Goal: Task Accomplishment & Management: Complete application form

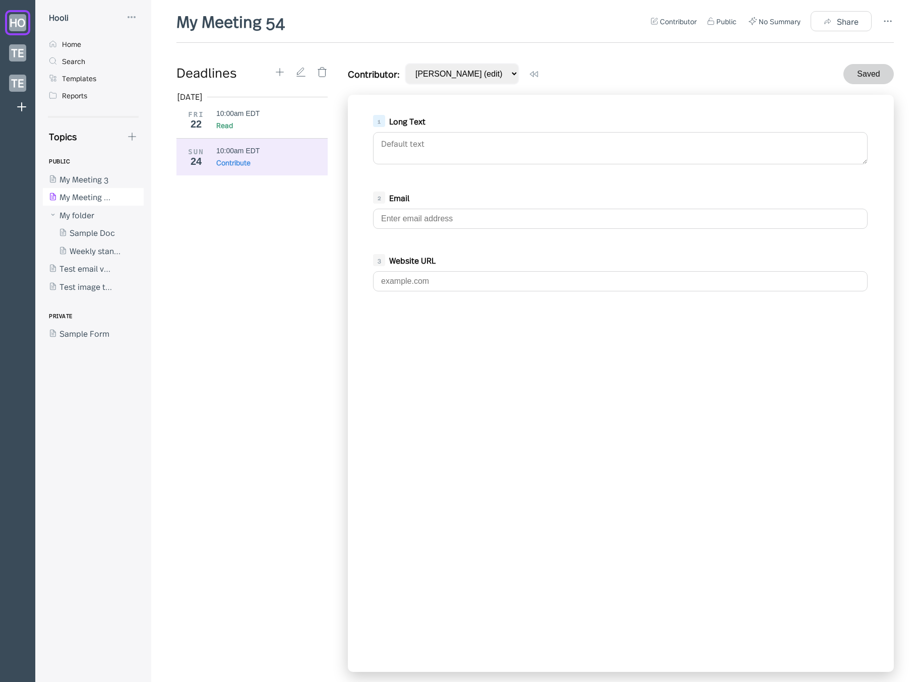
click at [171, 214] on div "My Meeting 54 Contributor Public No Summary Share Deadlines [DATE] FRI 22 10:00…" at bounding box center [535, 341] width 768 height 682
click at [137, 135] on icon at bounding box center [132, 136] width 11 height 11
drag, startPoint x: 893, startPoint y: 24, endPoint x: 887, endPoint y: 22, distance: 7.0
click at [891, 24] on div at bounding box center [459, 341] width 919 height 682
click at [885, 21] on icon at bounding box center [888, 21] width 12 height 12
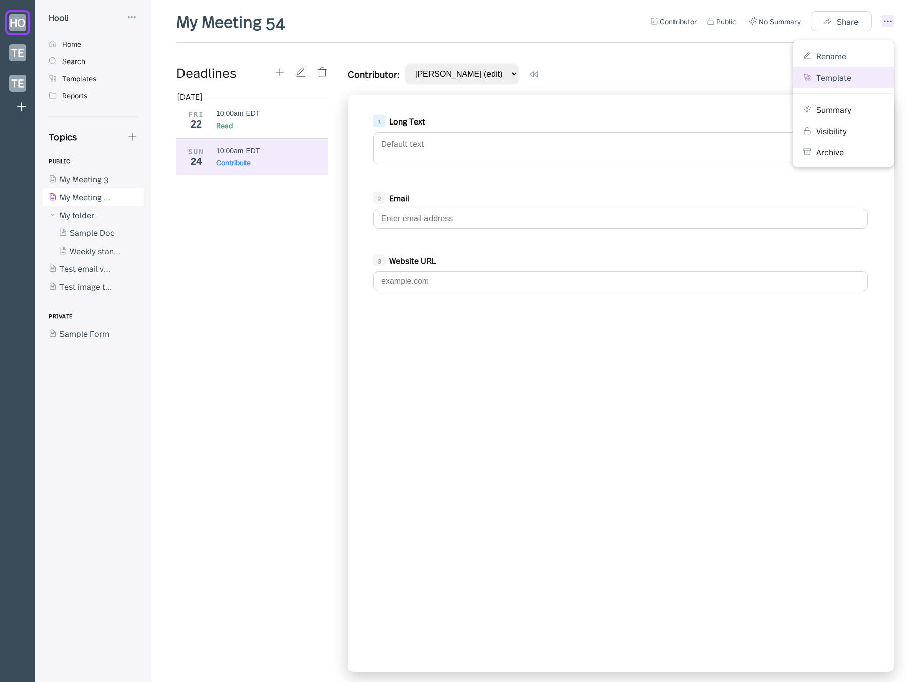
click at [859, 76] on div "Template" at bounding box center [843, 77] width 81 height 11
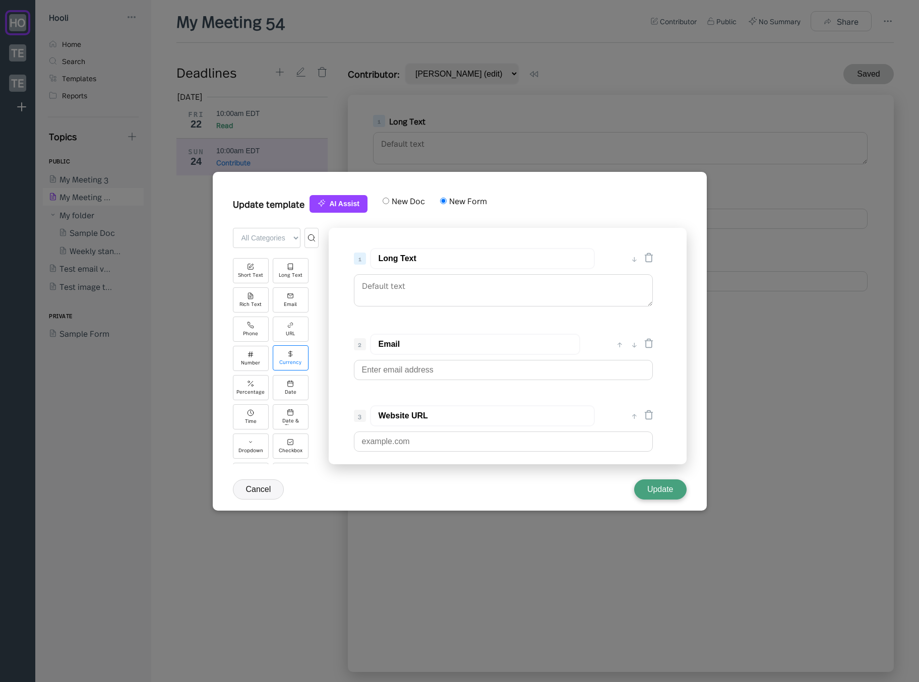
scroll to position [84, 0]
click at [265, 241] on select "All Categories Basic Advanced Integrations" at bounding box center [267, 238] width 68 height 20
click at [233, 228] on select "All Categories Basic Advanced Integrations" at bounding box center [267, 238] width 68 height 20
click at [269, 239] on select "All Categories Basic Advanced Integrations" at bounding box center [267, 238] width 68 height 20
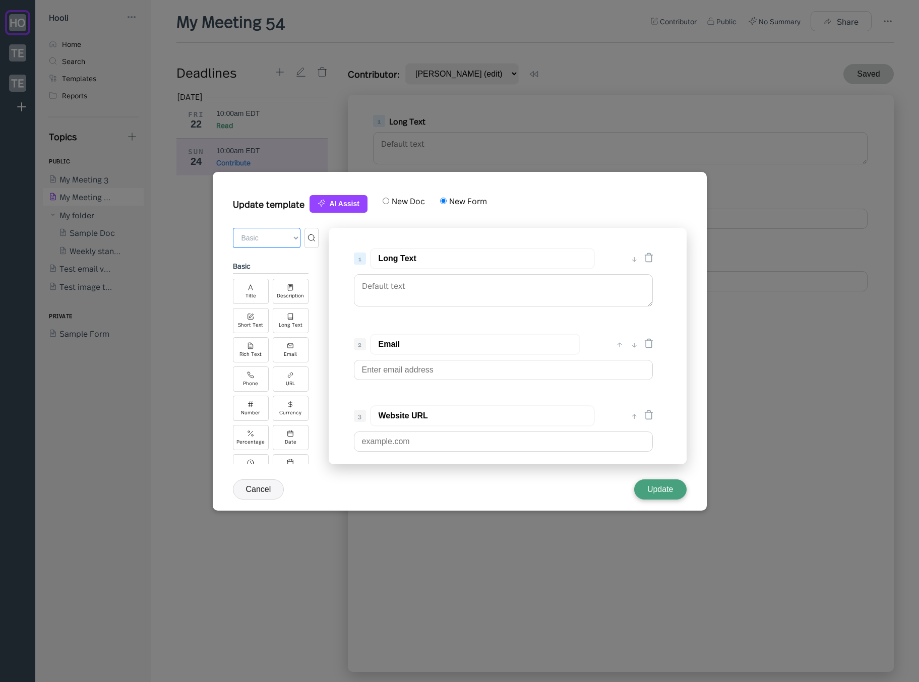
click at [233, 228] on select "All Categories Basic Advanced Integrations" at bounding box center [267, 238] width 68 height 20
click at [276, 232] on select "All Categories Basic Advanced Integrations" at bounding box center [267, 238] width 68 height 20
select select "all"
click at [233, 228] on select "All Categories Basic Advanced Integrations" at bounding box center [267, 238] width 68 height 20
click at [517, 213] on div "Update template AI Assist New Doc New Form" at bounding box center [460, 209] width 454 height 38
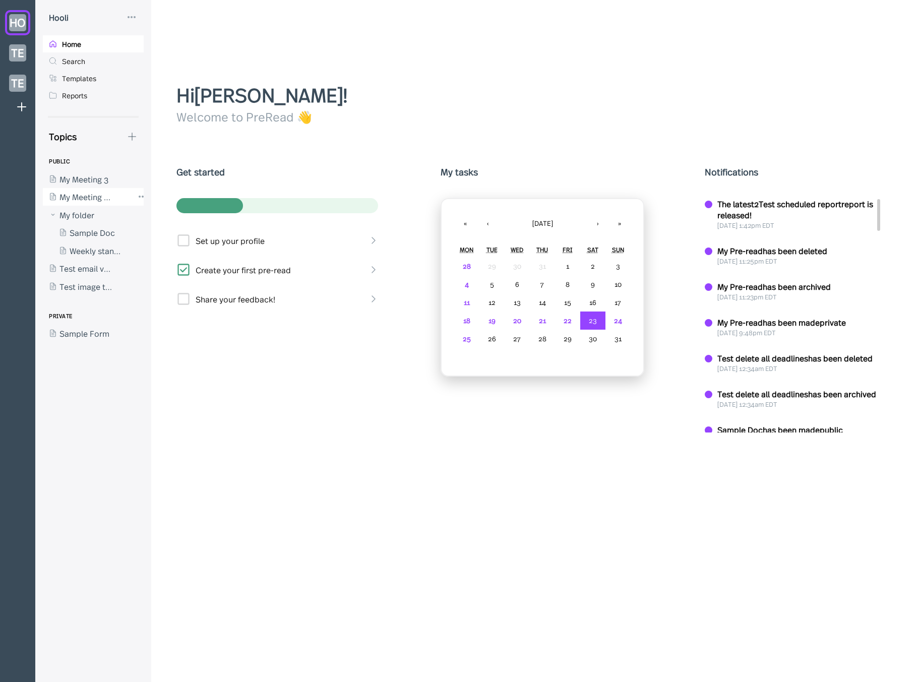
click at [85, 197] on div at bounding box center [88, 197] width 91 height 18
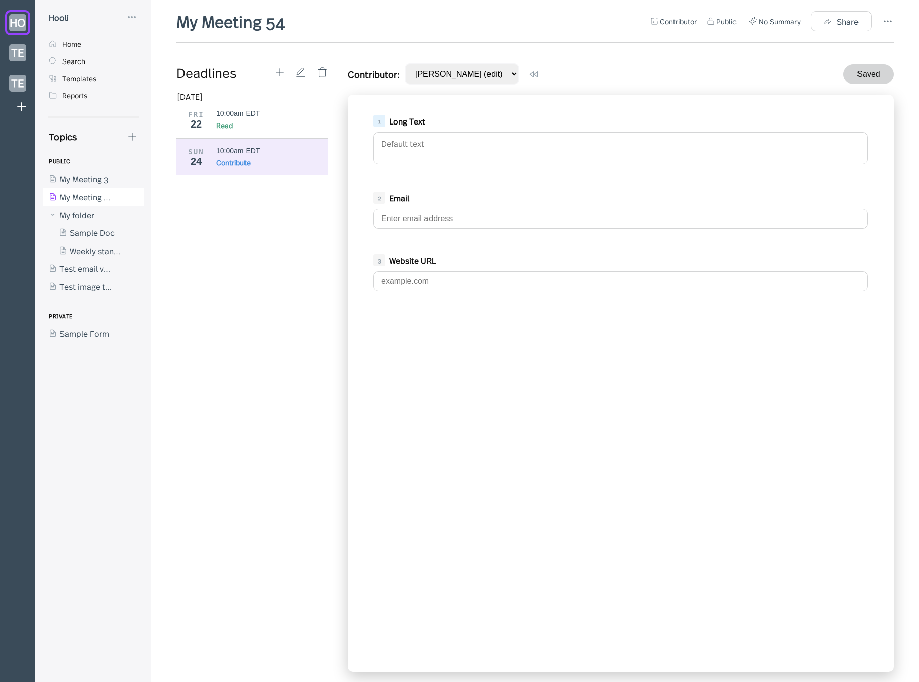
click at [895, 25] on div "My Meeting 54 Contributor Public No Summary Share Deadlines [DATE] FRI 22 10:00…" at bounding box center [535, 341] width 768 height 682
click at [891, 24] on icon at bounding box center [888, 21] width 12 height 12
click at [851, 75] on div "Template" at bounding box center [833, 77] width 35 height 11
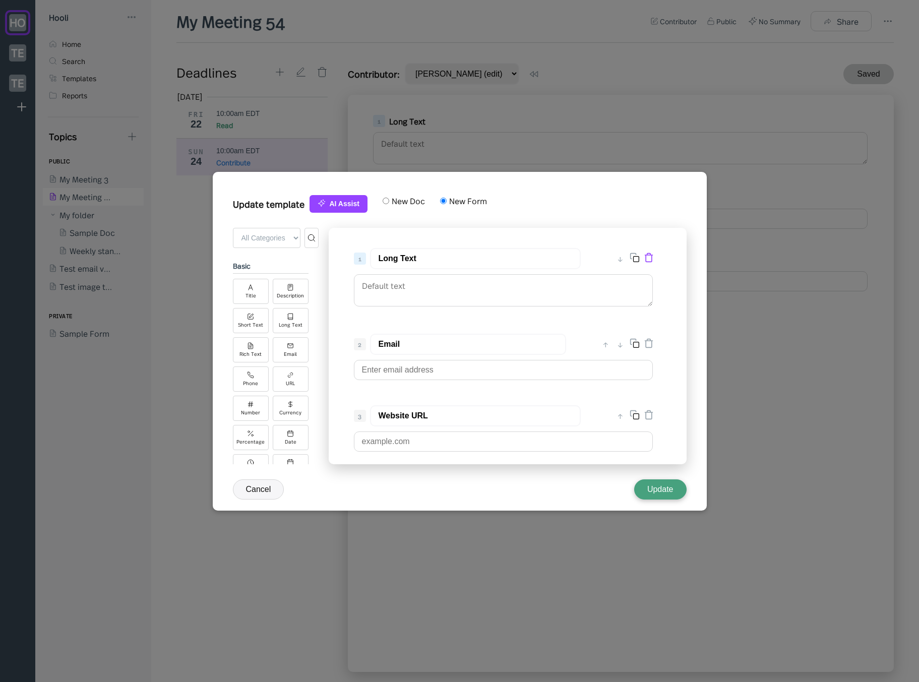
click at [647, 256] on icon at bounding box center [649, 258] width 10 height 10
type input "Email"
type input "Website URL"
click at [647, 256] on icon at bounding box center [649, 258] width 10 height 10
type input "Website URL"
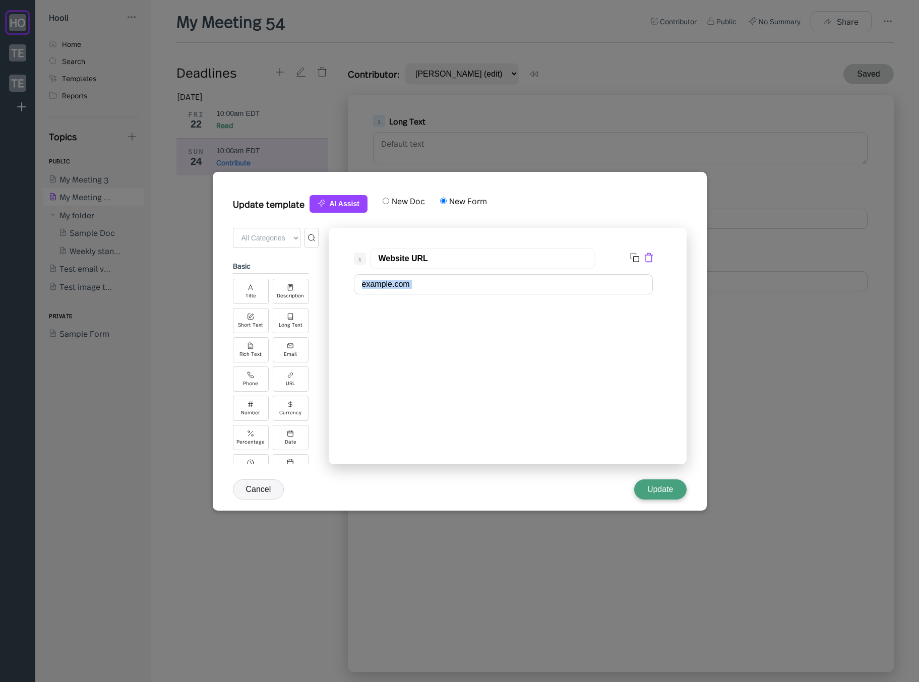
click at [647, 256] on icon at bounding box center [649, 258] width 10 height 10
click at [270, 243] on select "All Categories Basic Advanced Integrations" at bounding box center [267, 238] width 68 height 20
select select "advanced"
click at [233, 228] on select "All Categories Basic Advanced Integrations" at bounding box center [267, 238] width 68 height 20
click at [254, 274] on div "Scale" at bounding box center [251, 275] width 14 height 6
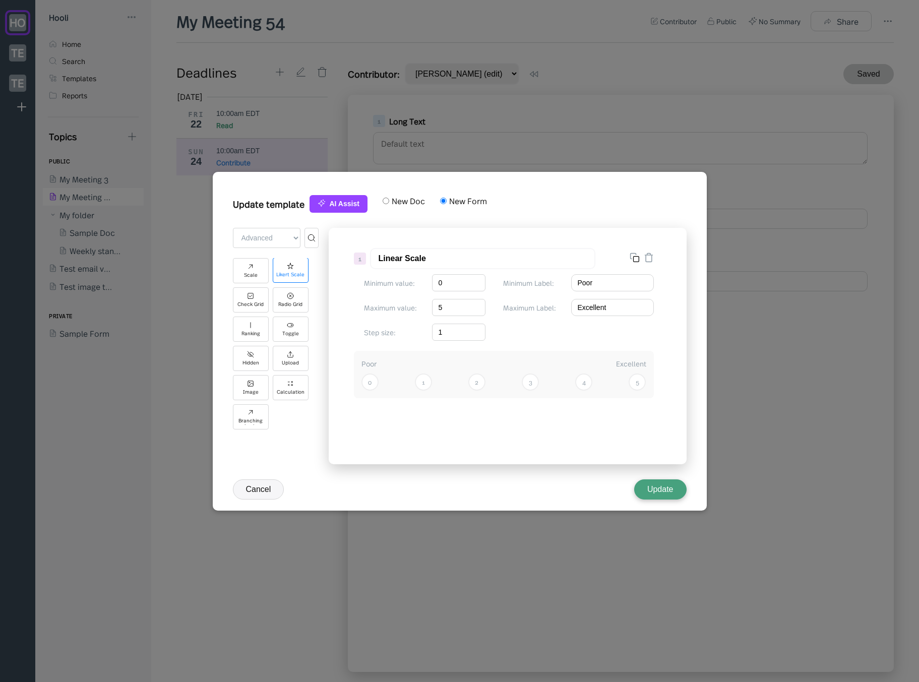
click at [276, 273] on div "Likert Scale" at bounding box center [290, 275] width 28 height 6
click at [256, 293] on div "Check Grid" at bounding box center [251, 299] width 36 height 25
click at [290, 298] on icon at bounding box center [290, 295] width 7 height 7
click at [255, 318] on div "Ranking" at bounding box center [251, 328] width 36 height 25
click at [287, 326] on icon at bounding box center [290, 324] width 7 height 7
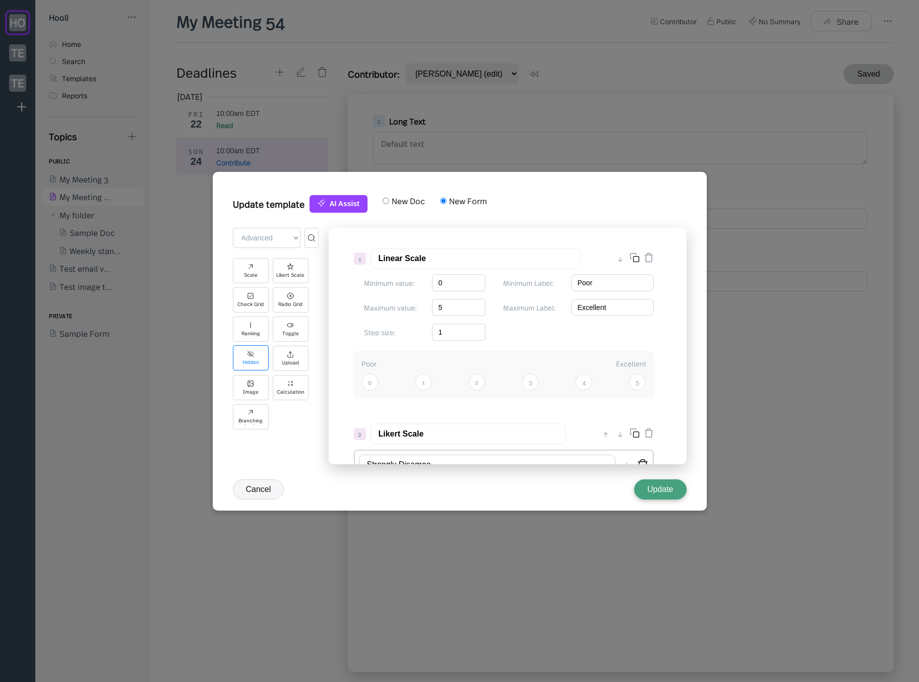
click at [257, 348] on div "Hidden" at bounding box center [251, 357] width 36 height 25
click at [286, 358] on div "Upload" at bounding box center [291, 357] width 36 height 25
click at [255, 384] on div "Image" at bounding box center [251, 386] width 36 height 25
click at [290, 389] on div "Calculation" at bounding box center [291, 392] width 28 height 6
click at [658, 487] on button "Update" at bounding box center [660, 489] width 52 height 20
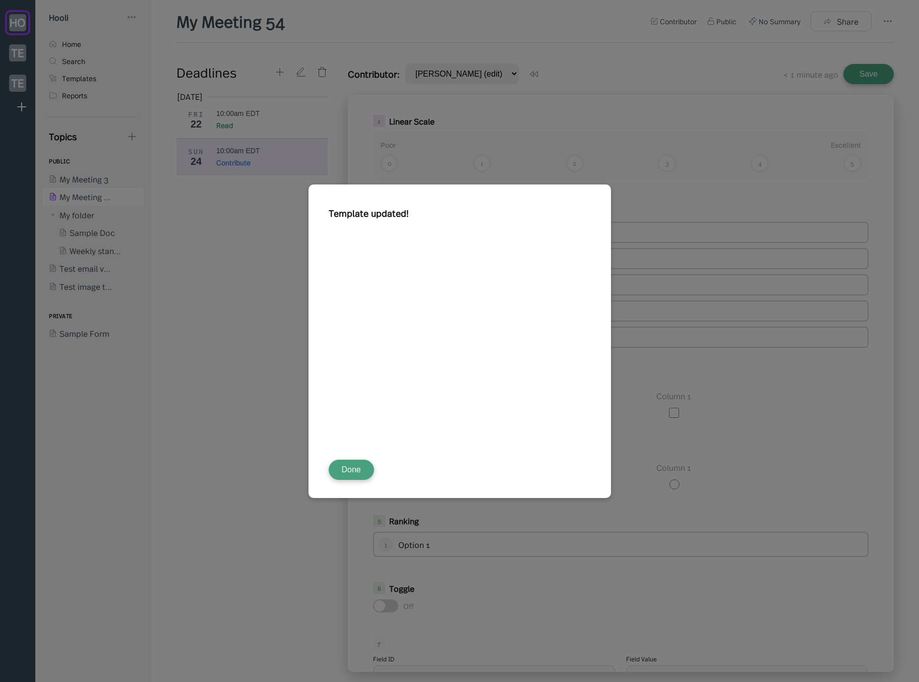
click at [363, 474] on button "Done" at bounding box center [351, 470] width 45 height 20
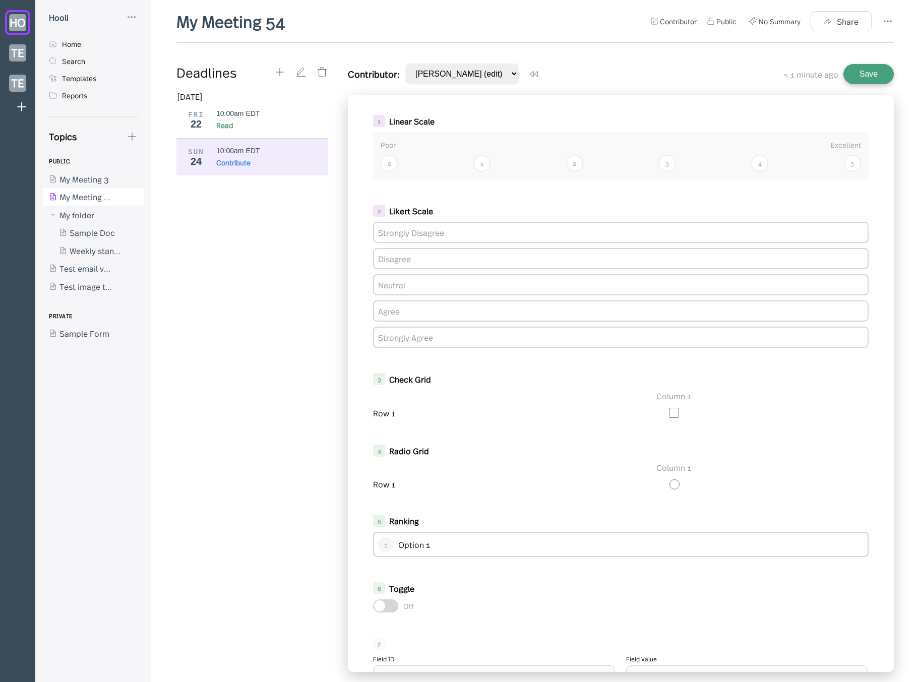
click at [681, 81] on div "Contributor: [PERSON_NAME] (edit) Use my prior contribution < 1 minute ago Save" at bounding box center [621, 74] width 546 height 22
click at [280, 71] on icon at bounding box center [280, 73] width 8 height 8
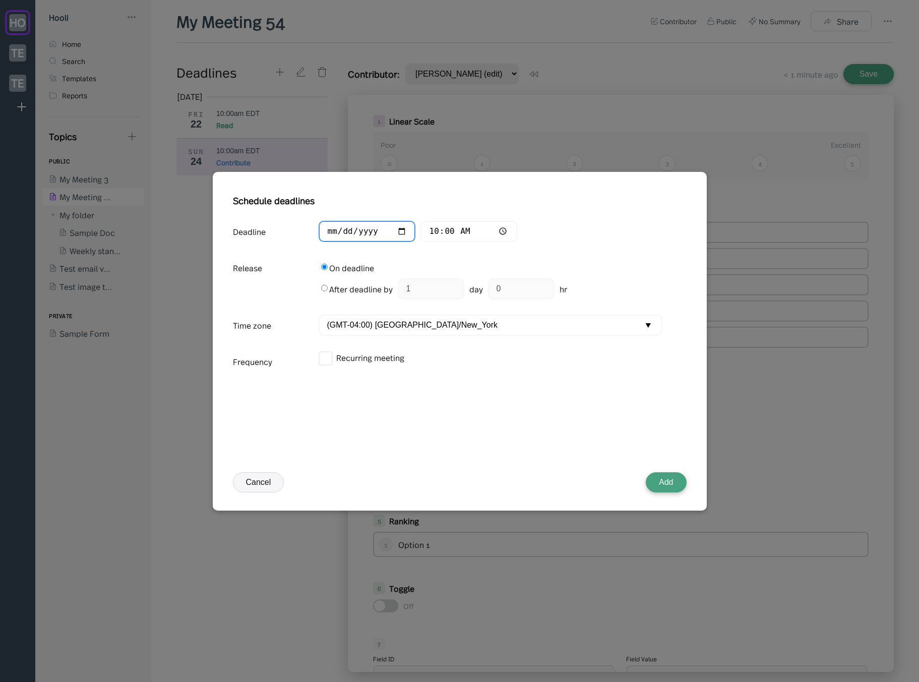
click at [350, 231] on input "[DATE]" at bounding box center [367, 232] width 97 height 22
type input "[DATE]"
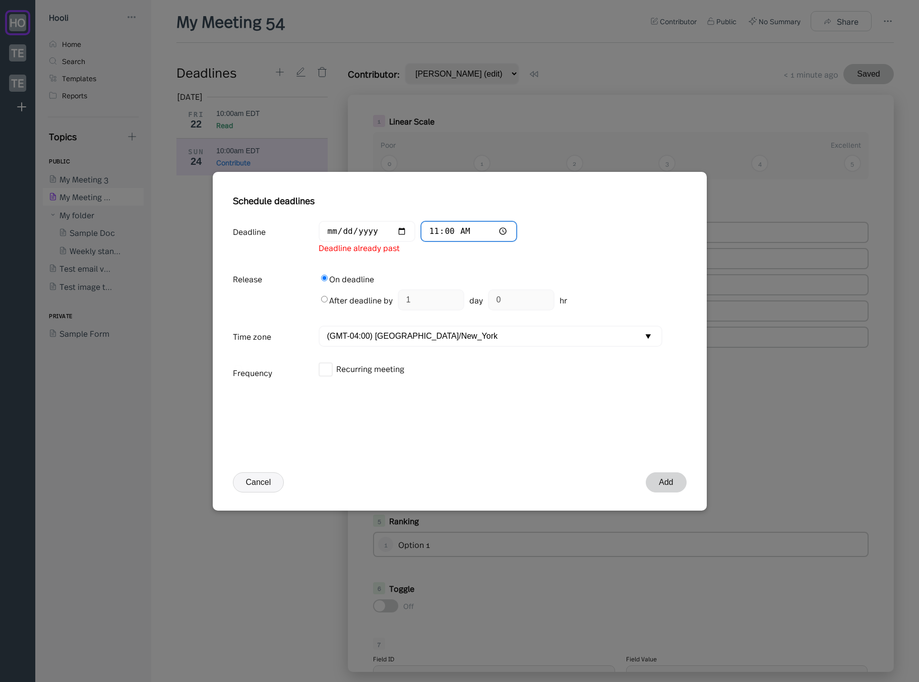
type input "11:09"
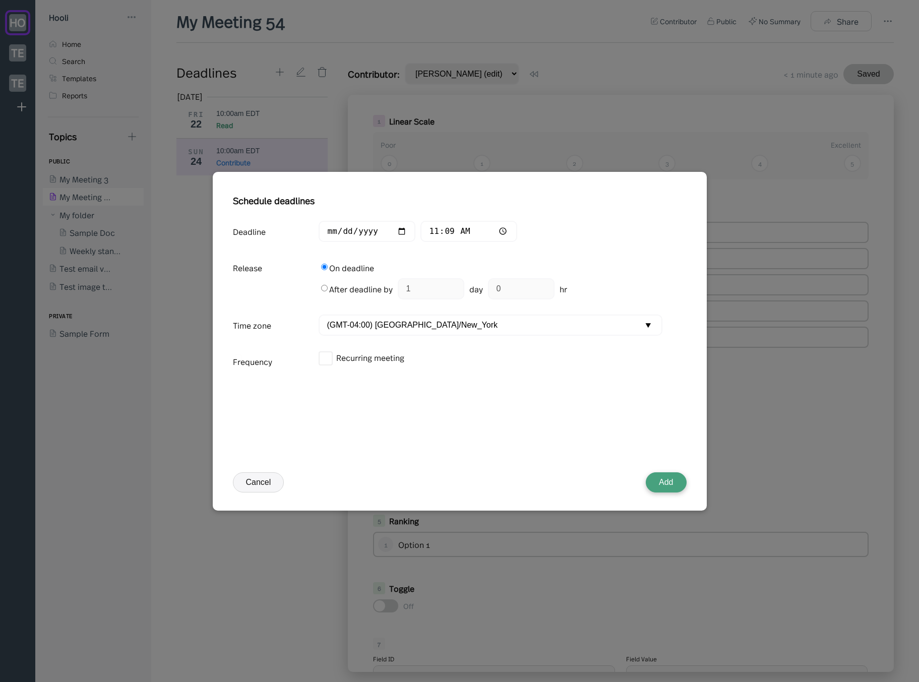
click at [683, 481] on button "Add" at bounding box center [666, 482] width 40 height 20
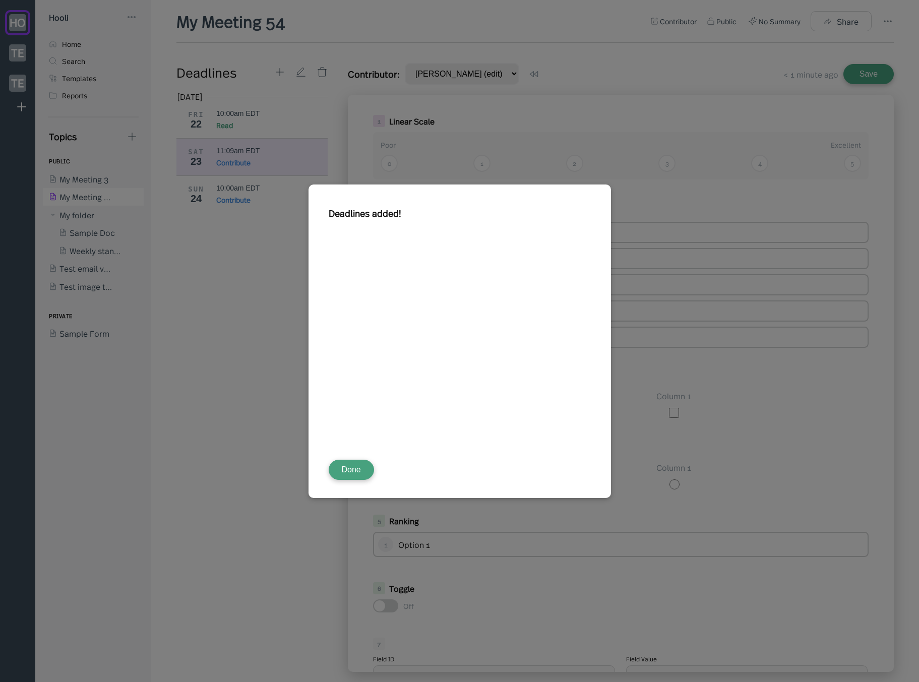
click at [354, 470] on button "Done" at bounding box center [351, 470] width 45 height 20
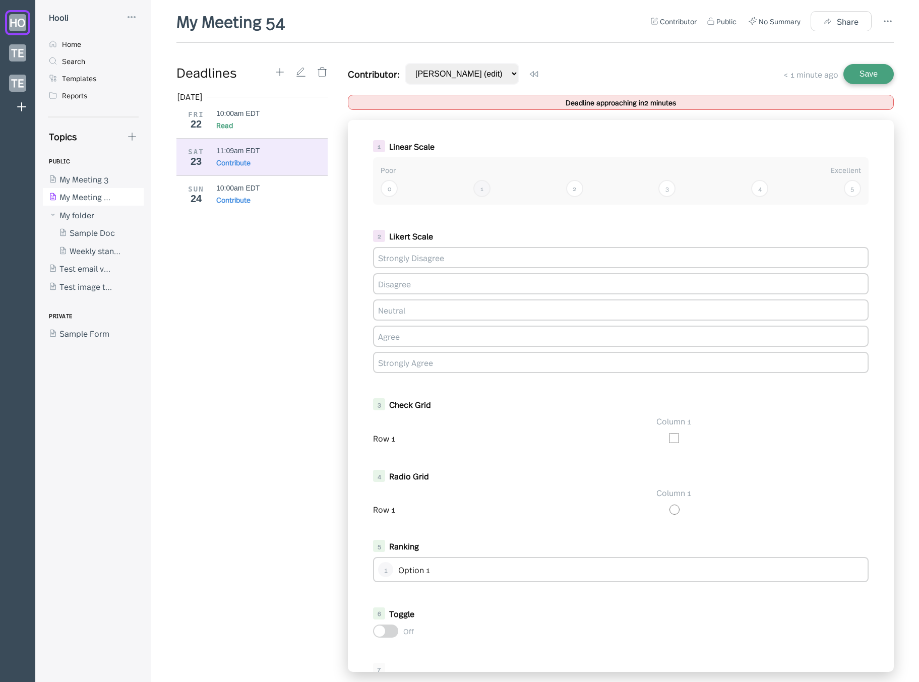
click at [481, 192] on div "1" at bounding box center [481, 188] width 17 height 17
click at [483, 188] on div "1" at bounding box center [481, 188] width 17 height 17
click at [572, 186] on div "2" at bounding box center [574, 188] width 17 height 17
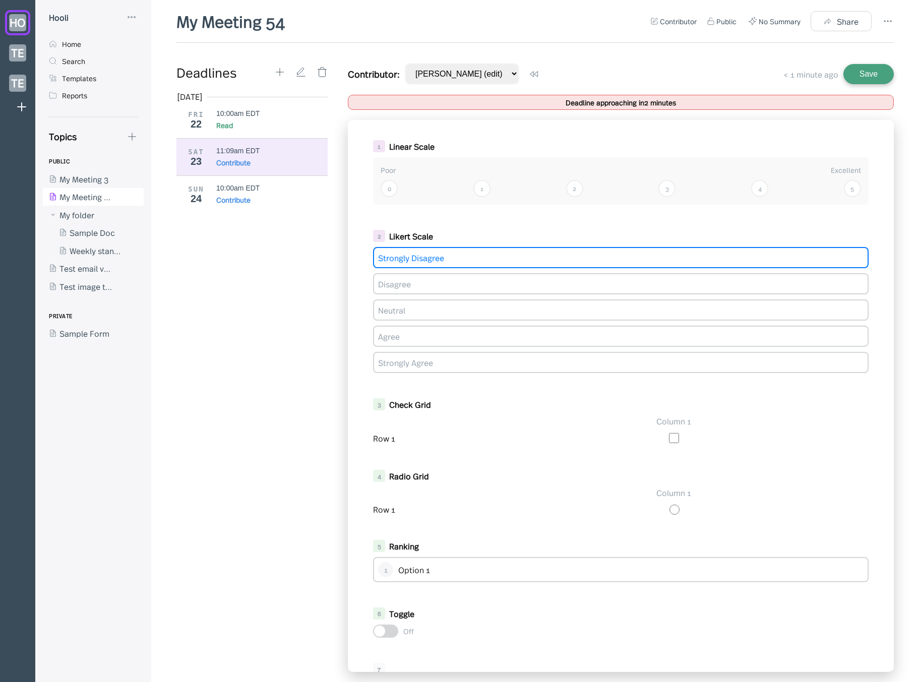
click at [463, 257] on div "Strongly Disagree" at bounding box center [620, 257] width 495 height 21
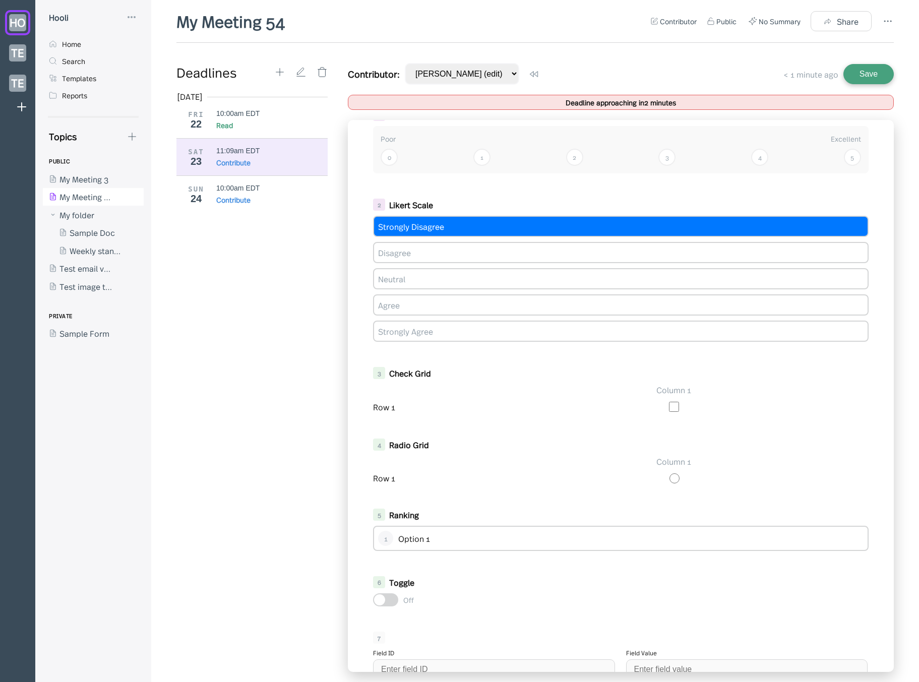
scroll to position [60, 0]
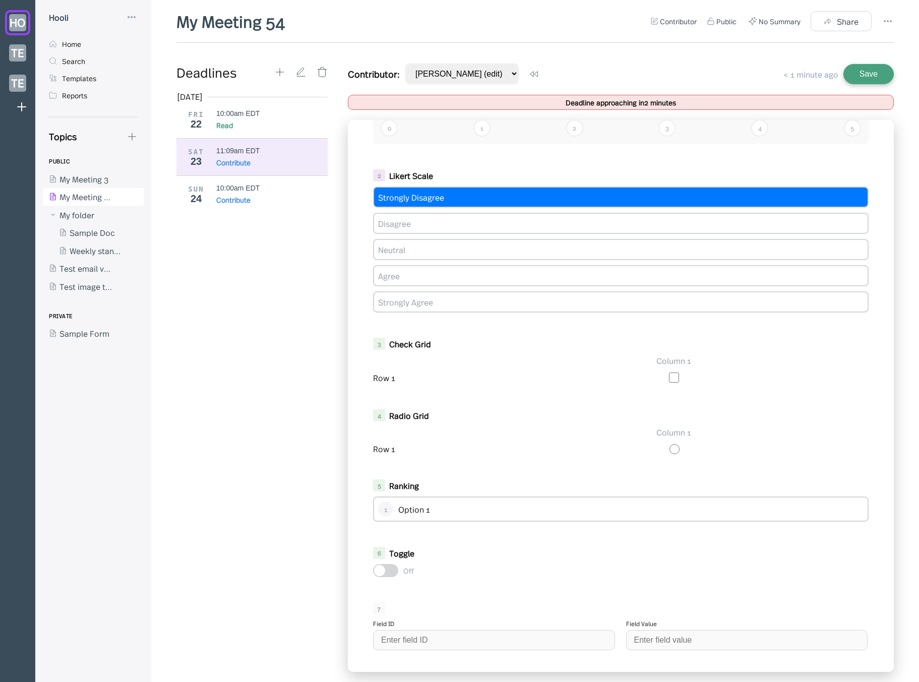
click at [670, 379] on input "checkbox" at bounding box center [674, 377] width 10 height 10
checkbox input "true"
click at [671, 450] on input "radio" at bounding box center [674, 449] width 10 height 10
radio input "true"
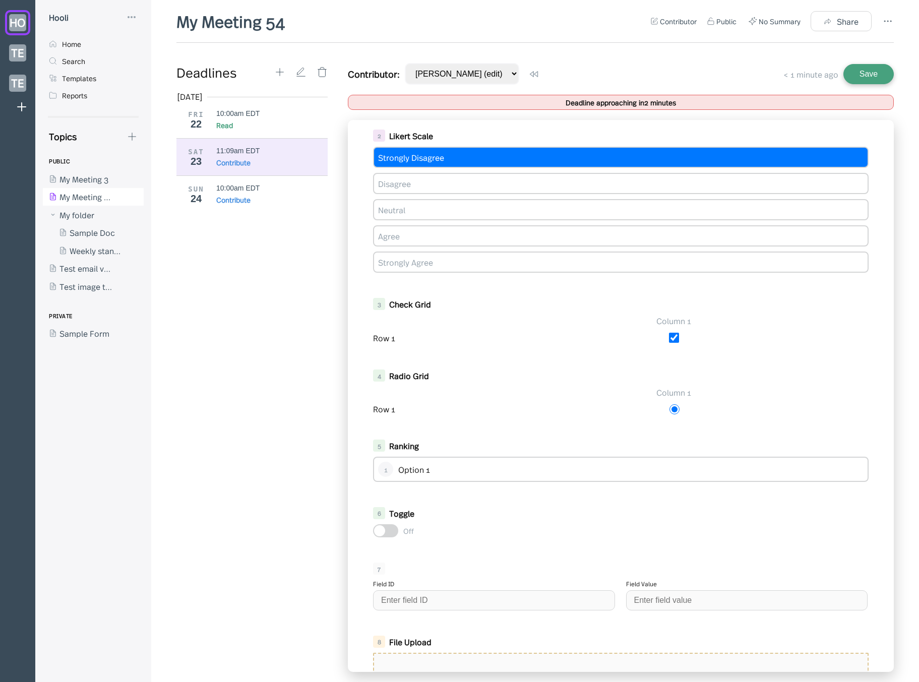
scroll to position [121, 0]
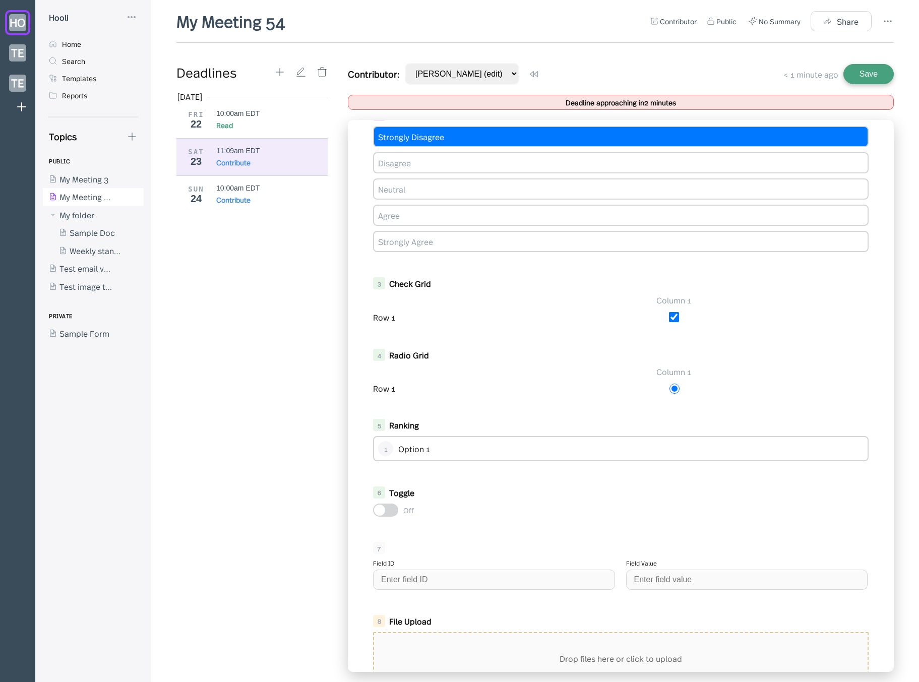
click at [537, 454] on div "Option 1" at bounding box center [630, 448] width 465 height 11
drag, startPoint x: 513, startPoint y: 447, endPoint x: 453, endPoint y: 453, distance: 60.3
click at [512, 447] on div "Option 1" at bounding box center [630, 448] width 465 height 11
click at [432, 451] on div "Option 1" at bounding box center [630, 448] width 465 height 11
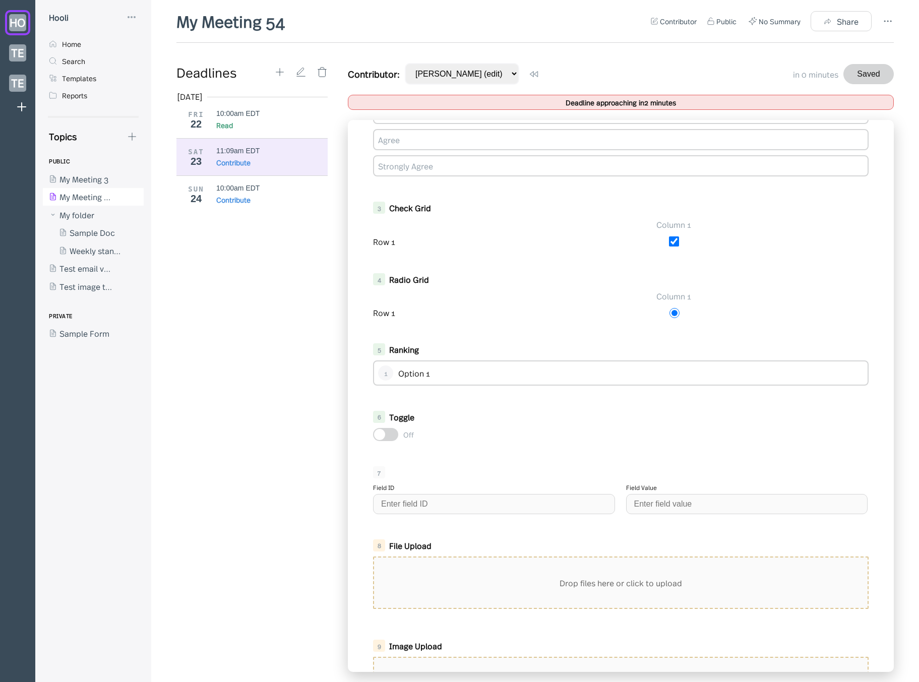
scroll to position [302, 0]
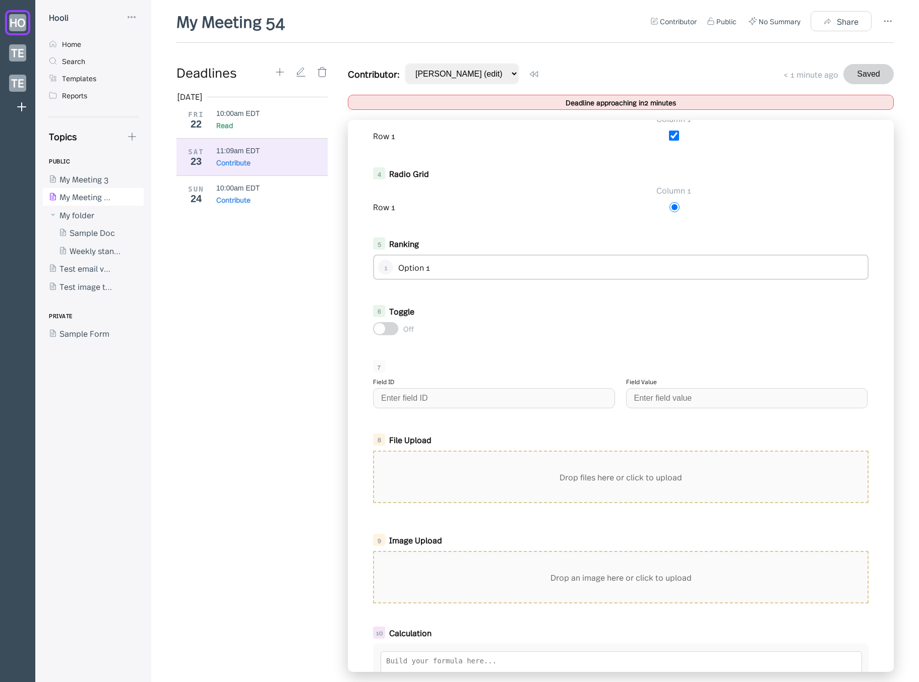
click at [388, 326] on div at bounding box center [385, 328] width 25 height 13
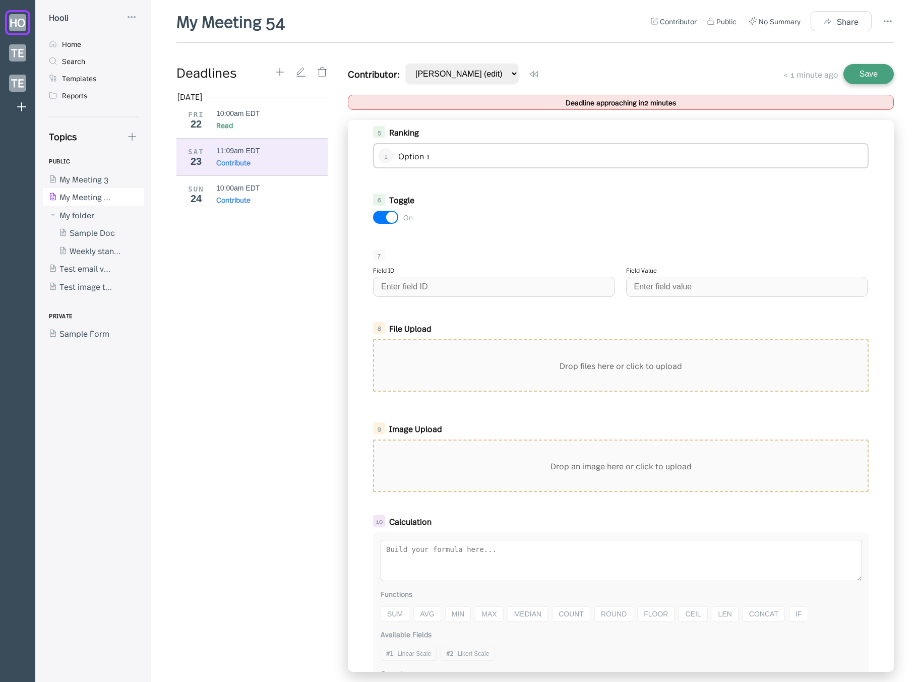
scroll to position [483, 0]
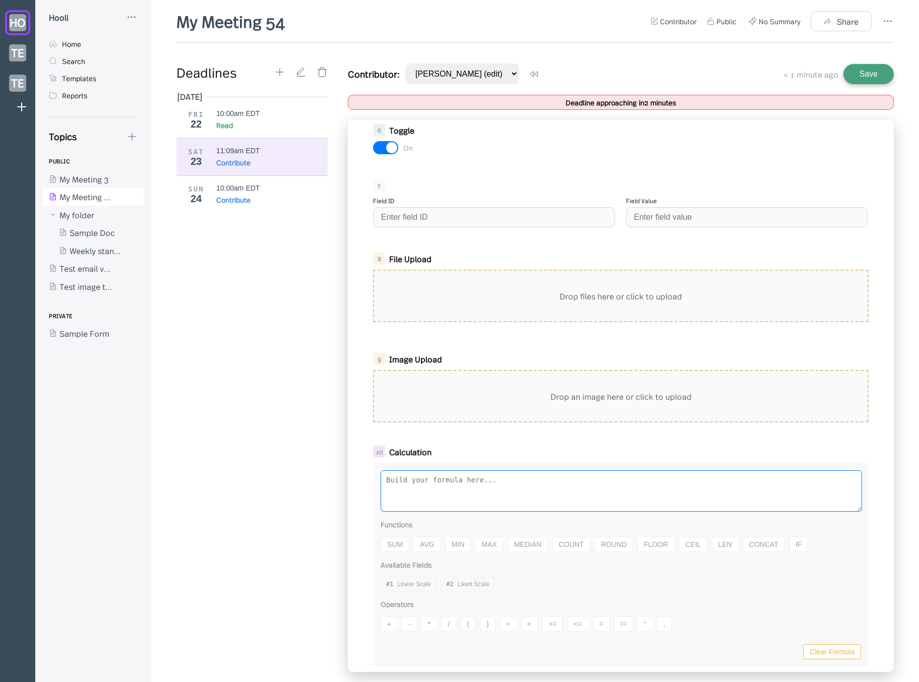
click at [496, 490] on textarea at bounding box center [621, 490] width 481 height 41
click at [394, 622] on button "+" at bounding box center [389, 623] width 17 height 15
type textarea "5+5"
click at [868, 74] on button "Save" at bounding box center [868, 74] width 50 height 20
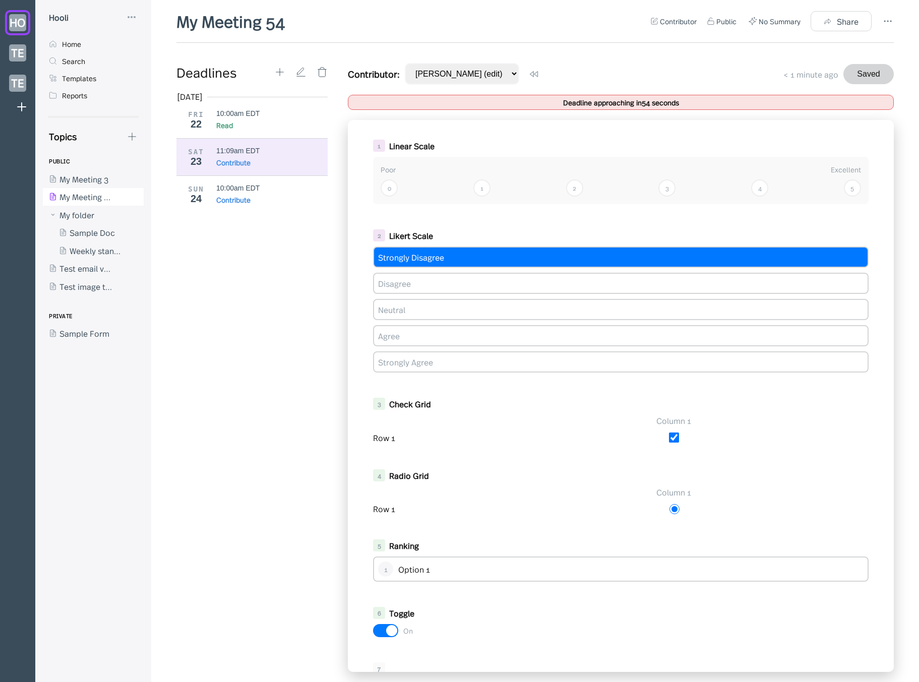
scroll to position [0, 0]
click at [478, 188] on div "1" at bounding box center [481, 188] width 17 height 17
click at [566, 192] on div "2" at bounding box center [574, 188] width 17 height 17
click at [526, 189] on div "0 1 2 3 4 5" at bounding box center [621, 188] width 480 height 17
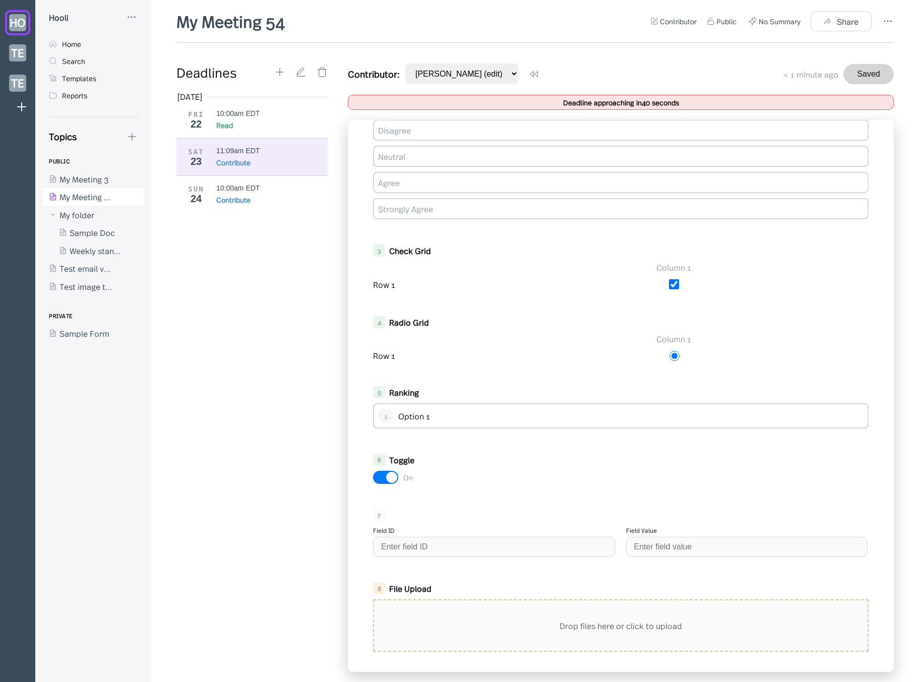
scroll to position [132, 0]
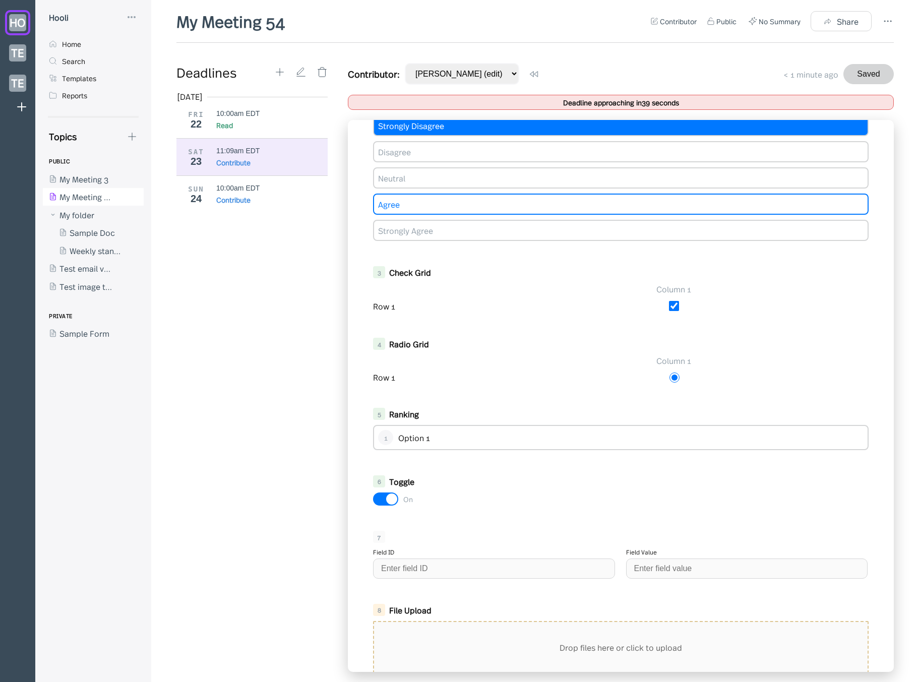
click at [451, 203] on div "Agree" at bounding box center [620, 204] width 495 height 21
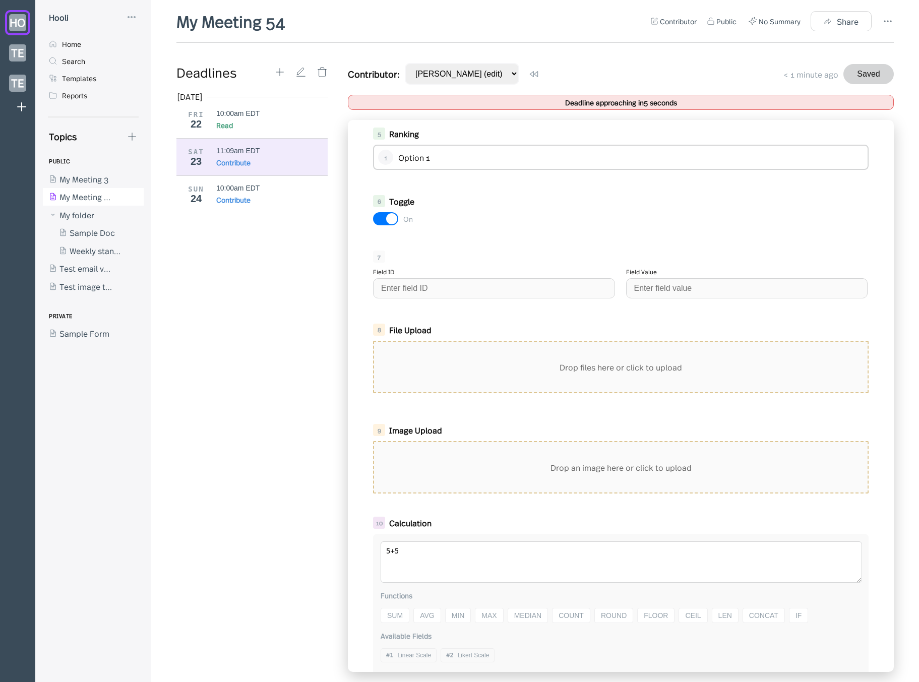
scroll to position [413, 0]
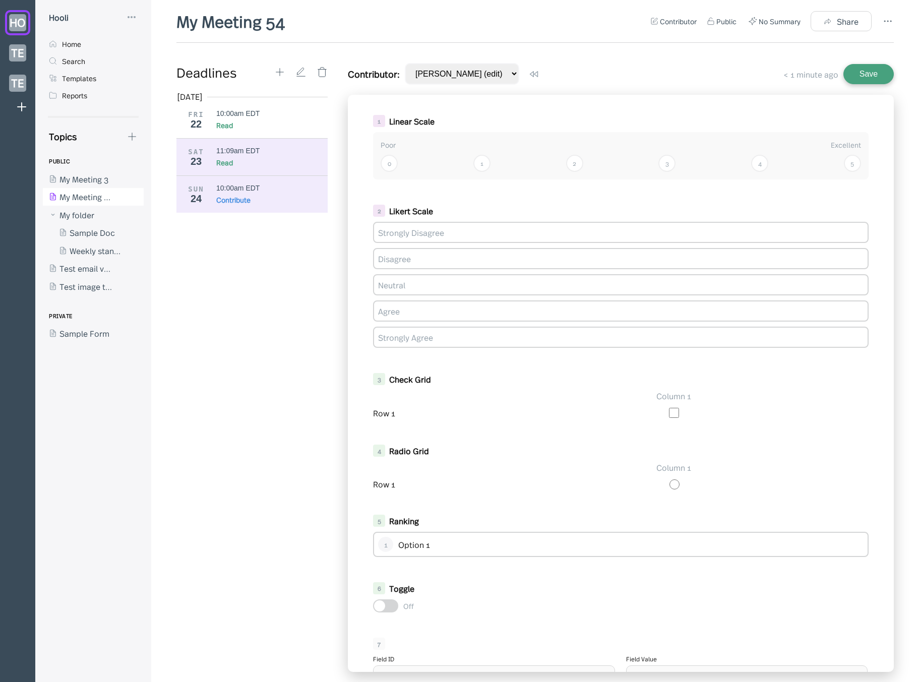
click at [273, 160] on div "Read" at bounding box center [272, 162] width 112 height 10
